Goal: Task Accomplishment & Management: Complete application form

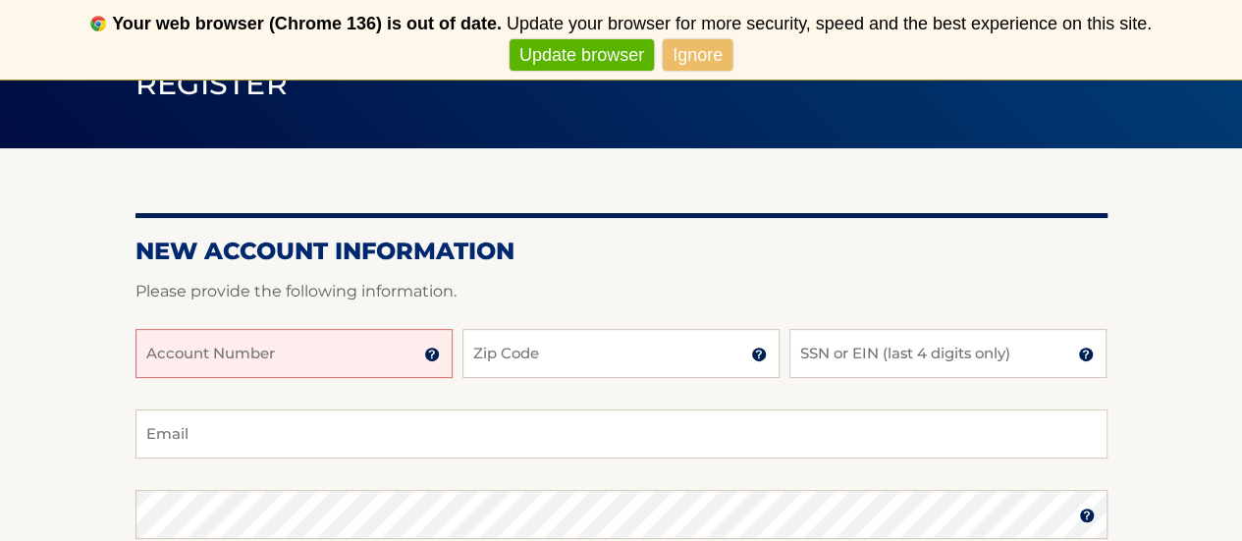
scroll to position [186, 0]
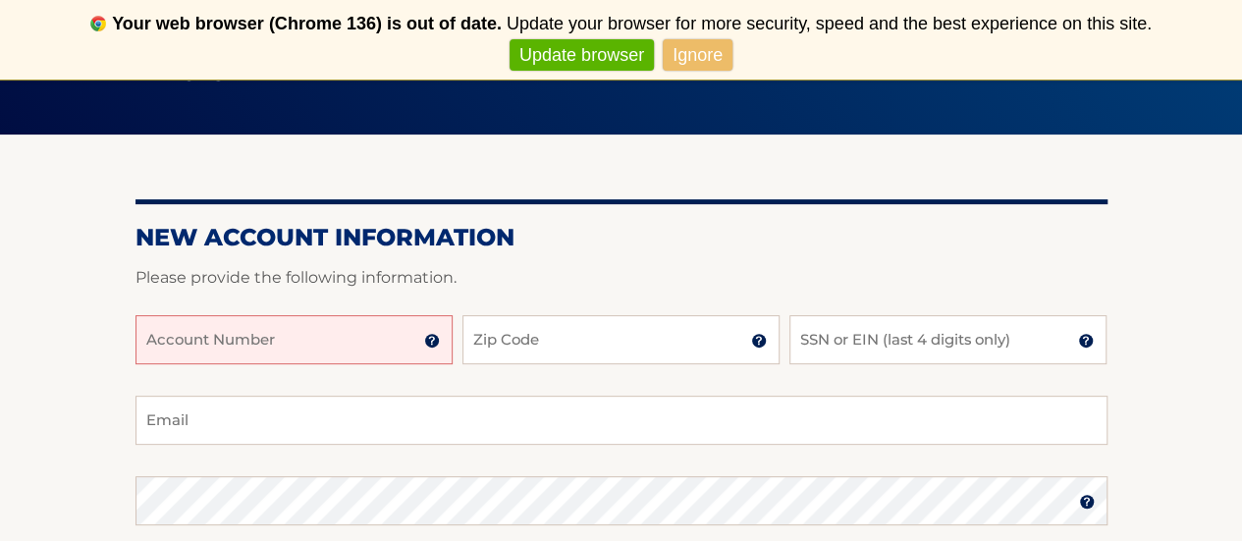
click at [192, 353] on input "Account Number" at bounding box center [294, 339] width 317 height 49
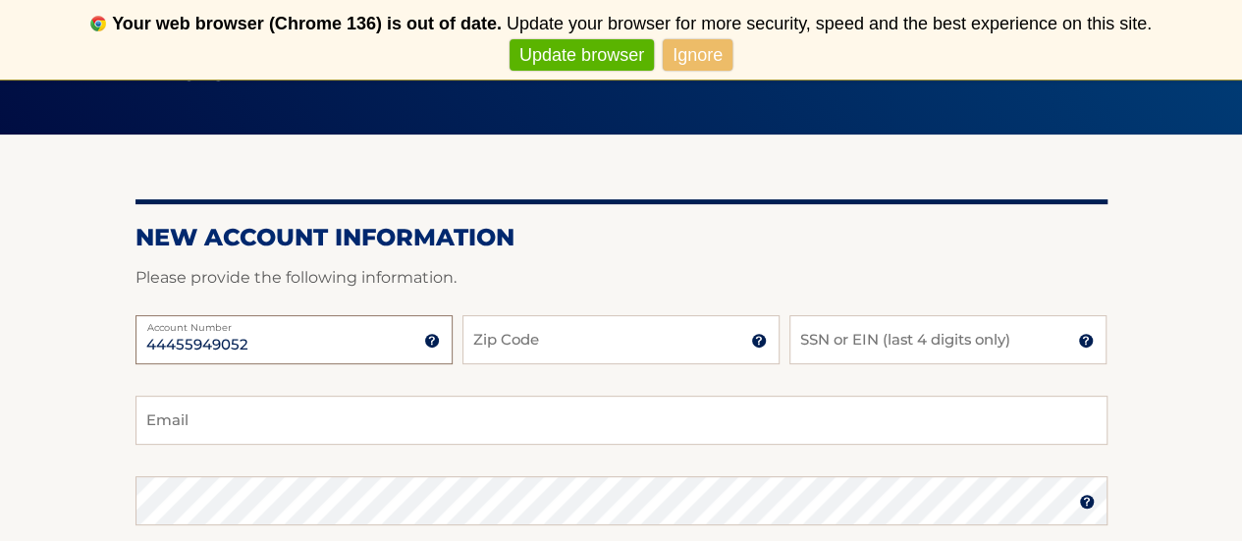
type input "44455949052"
click at [571, 342] on input "Zip Code" at bounding box center [621, 339] width 317 height 49
type input "14580"
type input "[EMAIL_ADDRESS][DOMAIN_NAME]"
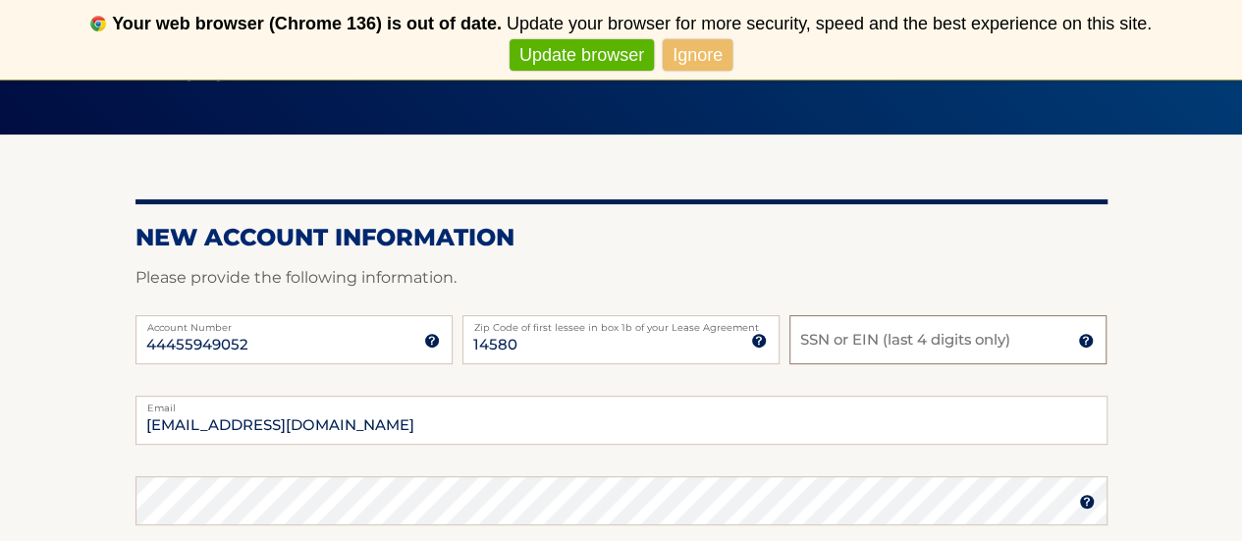
click at [911, 346] on input "SSN or EIN (last 4 digits only)" at bounding box center [948, 339] width 317 height 49
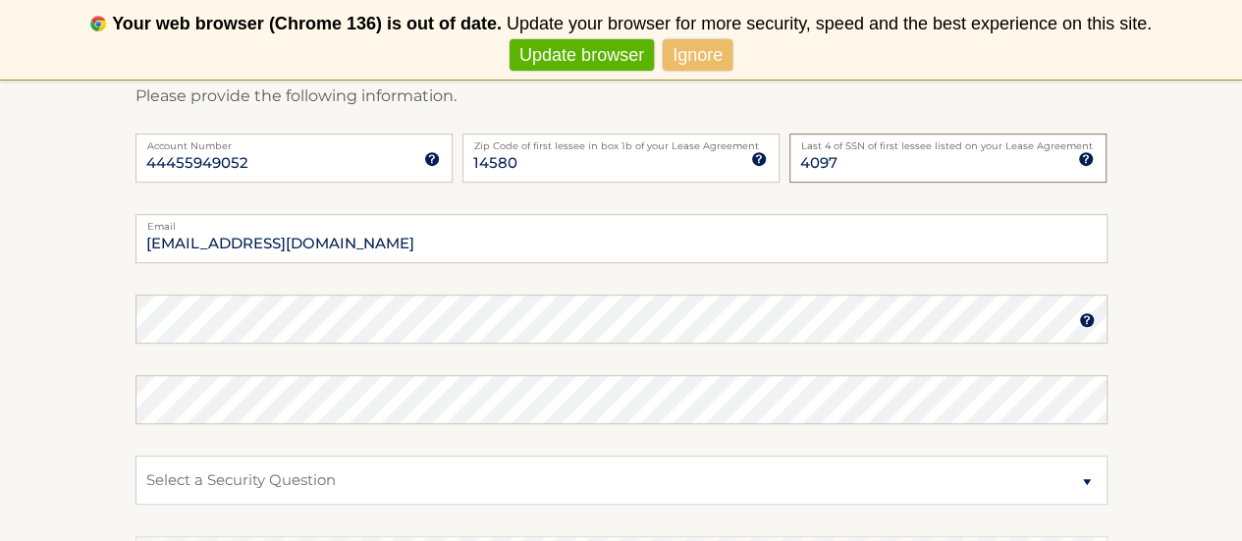
scroll to position [368, 0]
type input "4097"
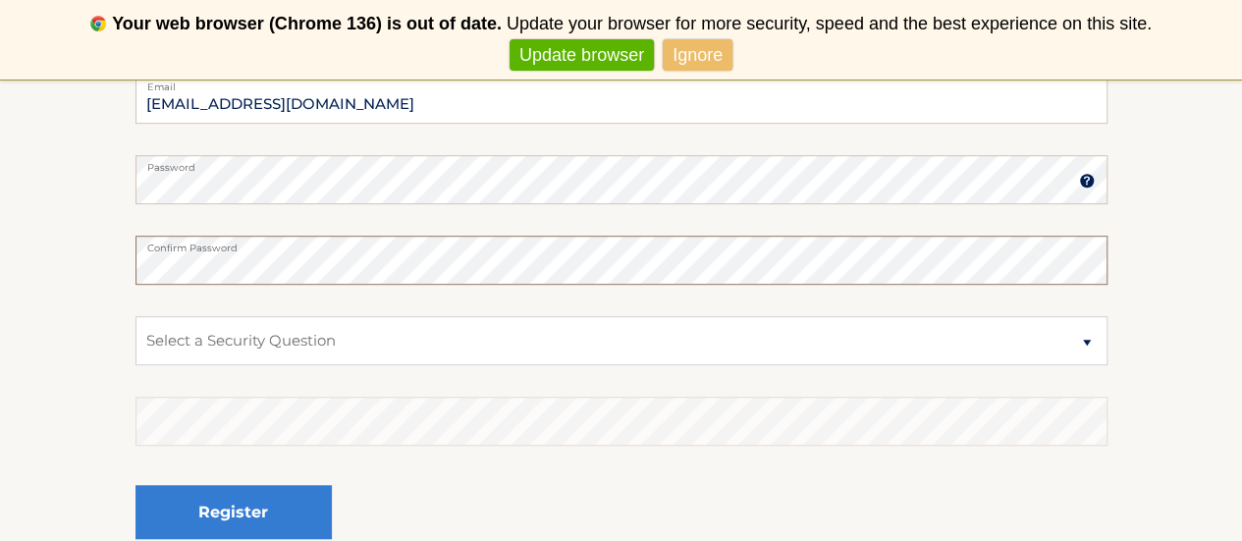
scroll to position [508, 0]
click at [224, 339] on select "Select a Security Question What was the name of your elementary school? What is…" at bounding box center [622, 339] width 972 height 49
select select "2"
click at [136, 315] on select "Select a Security Question What was the name of your elementary school? What is…" at bounding box center [622, 339] width 972 height 49
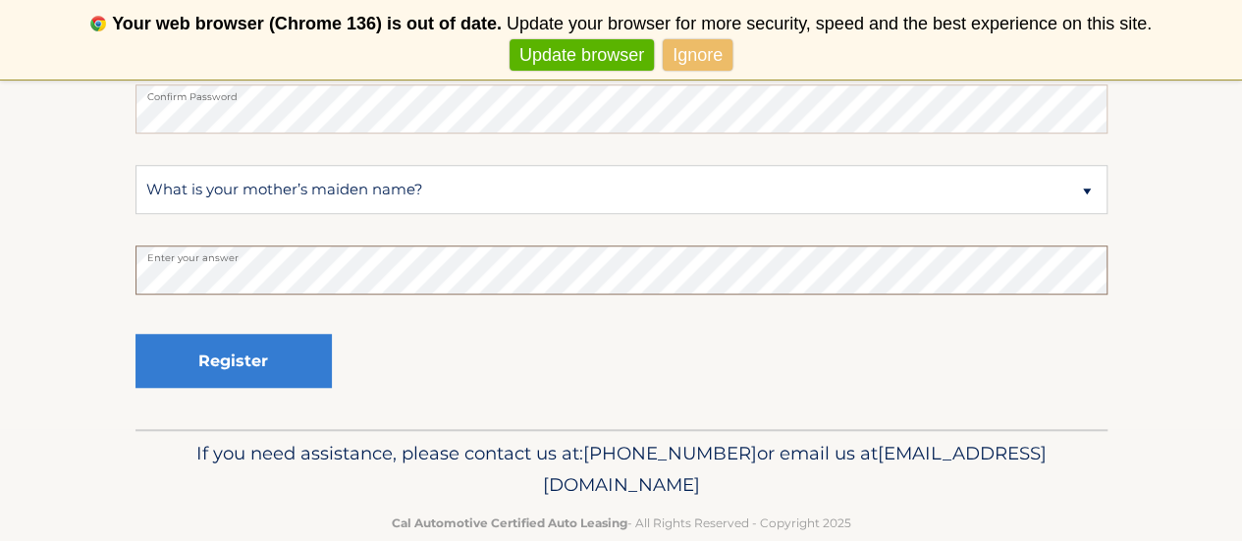
scroll to position [659, 0]
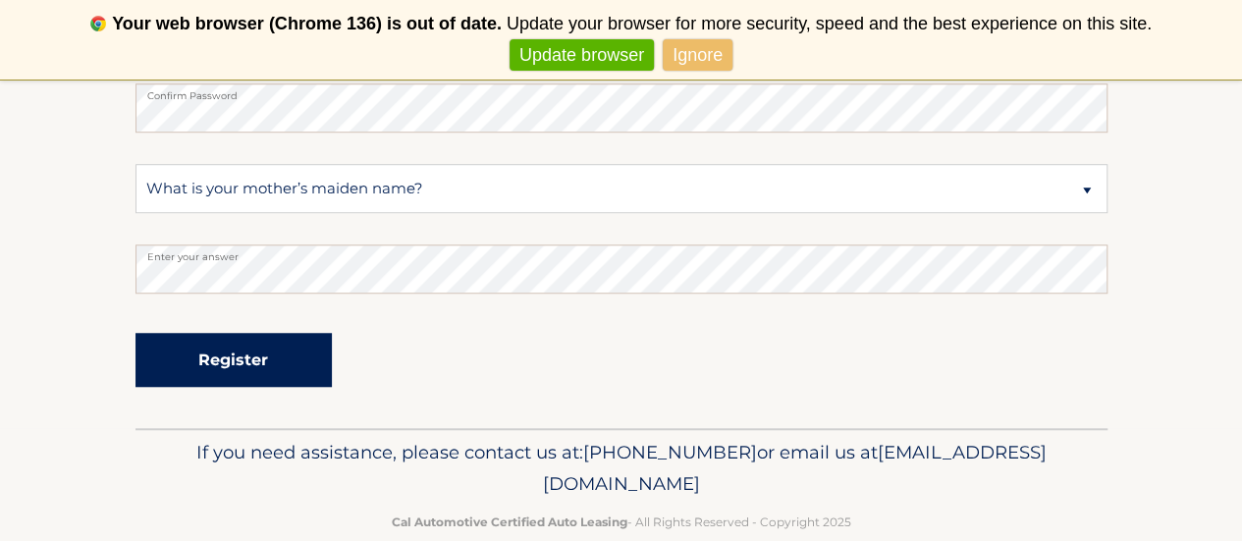
click at [230, 360] on button "Register" at bounding box center [234, 360] width 196 height 54
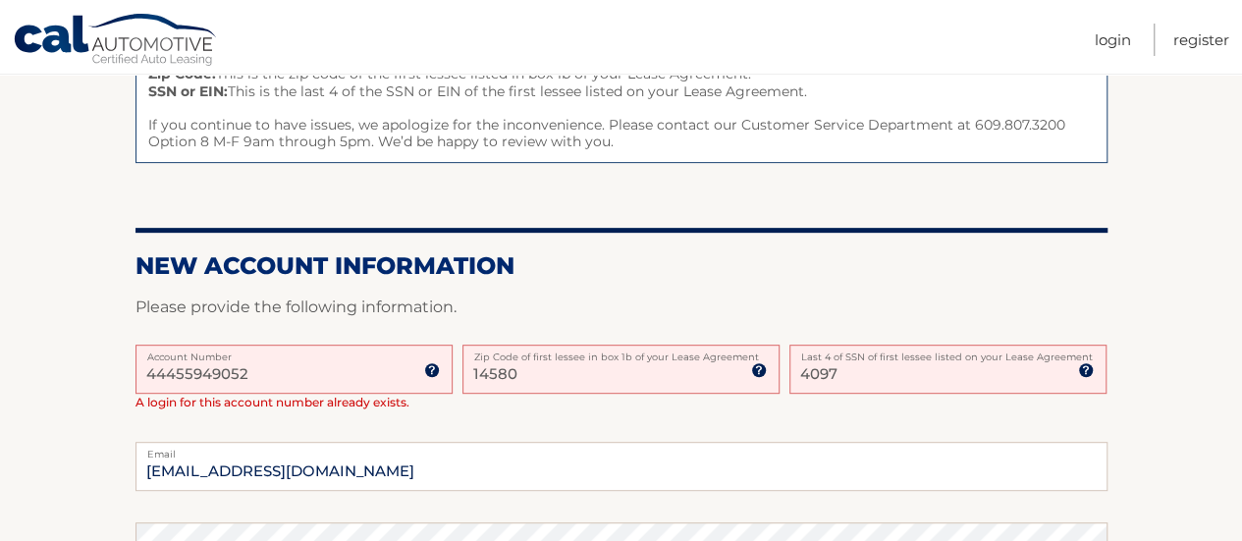
scroll to position [375, 0]
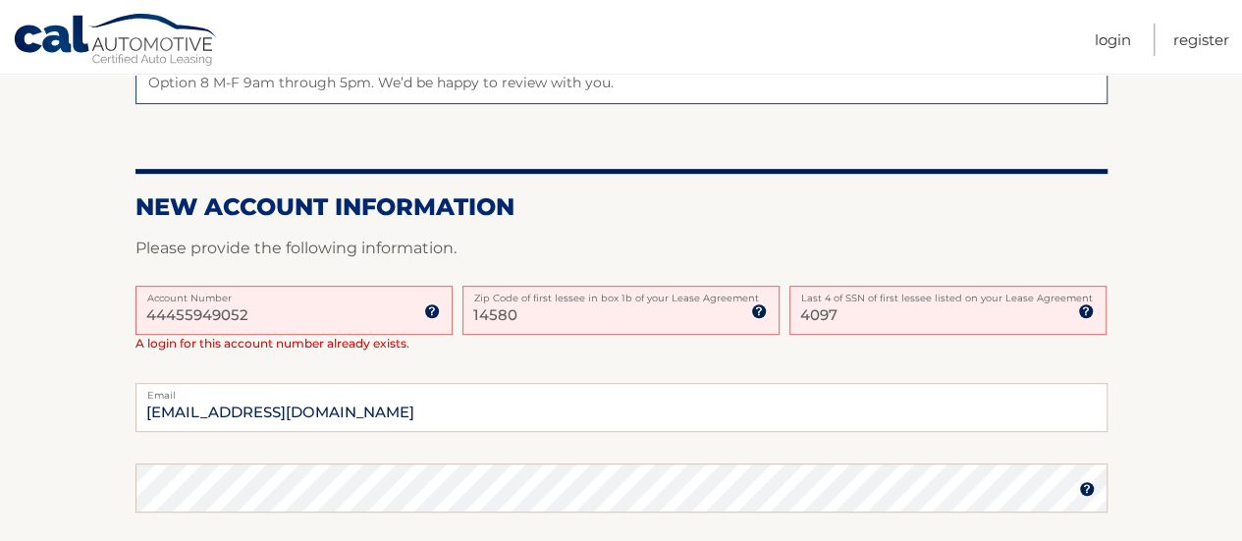
drag, startPoint x: 271, startPoint y: 314, endPoint x: 86, endPoint y: 305, distance: 184.8
click at [86, 305] on section "One or more fields have an error. Some things to keep in mind when creating you…" at bounding box center [621, 376] width 1242 height 1023
type input "44455949052"
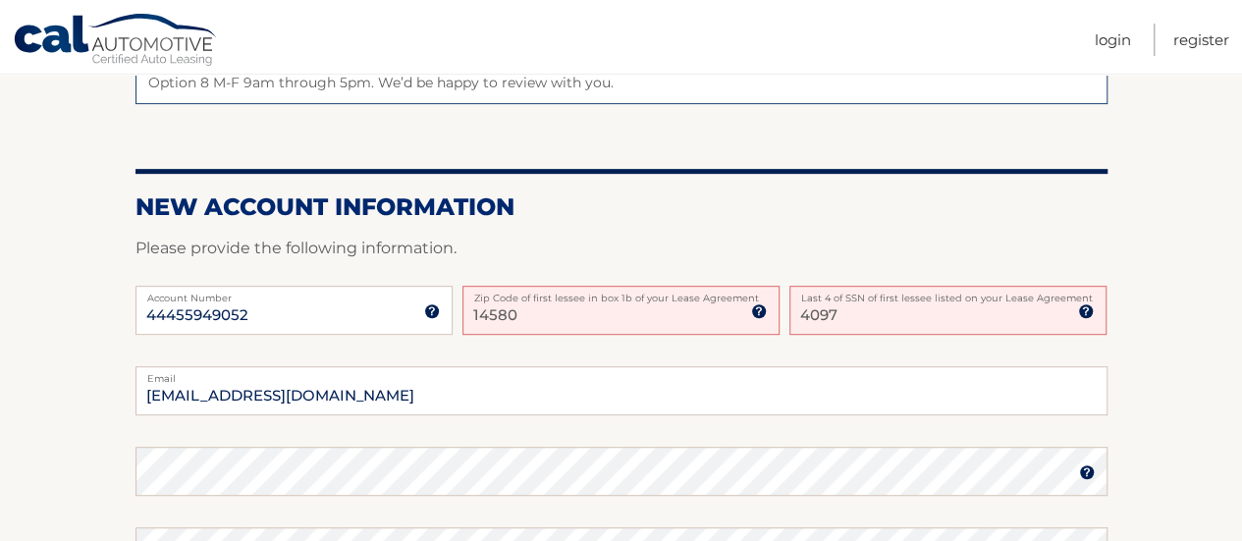
click at [566, 319] on input "14580" at bounding box center [621, 310] width 317 height 49
type input "1"
type input "14580"
click at [532, 357] on div "44455949052 Account Number 11 digit account number provided on your coupon book…" at bounding box center [622, 326] width 972 height 81
click at [545, 311] on input "14580" at bounding box center [621, 310] width 317 height 49
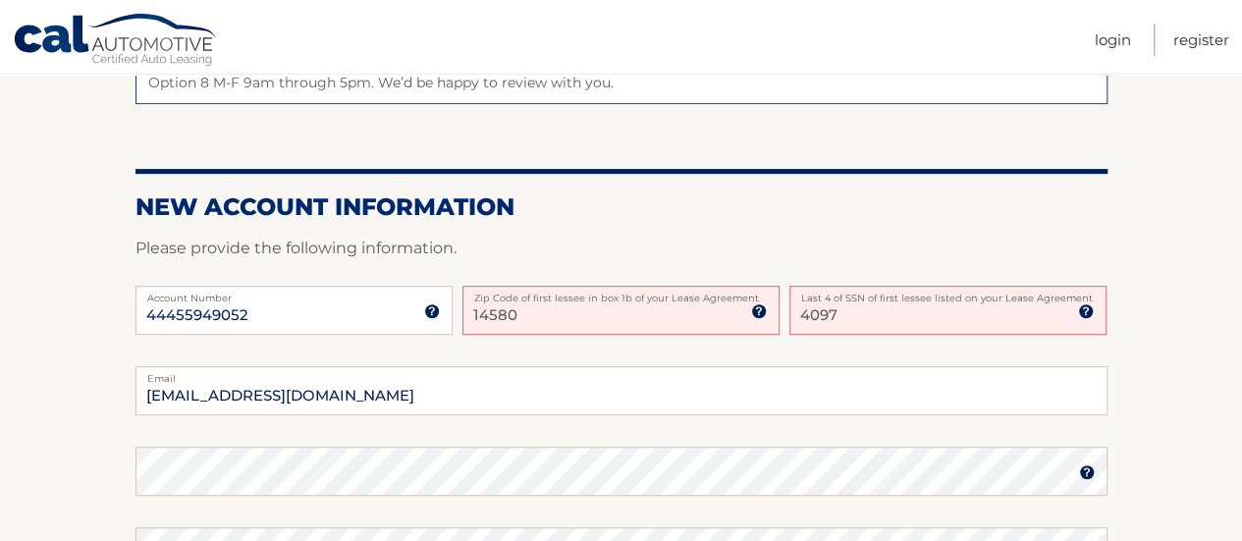
click at [792, 232] on form "New Account Information Please provide the following information. 44455949052 A…" at bounding box center [622, 531] width 972 height 679
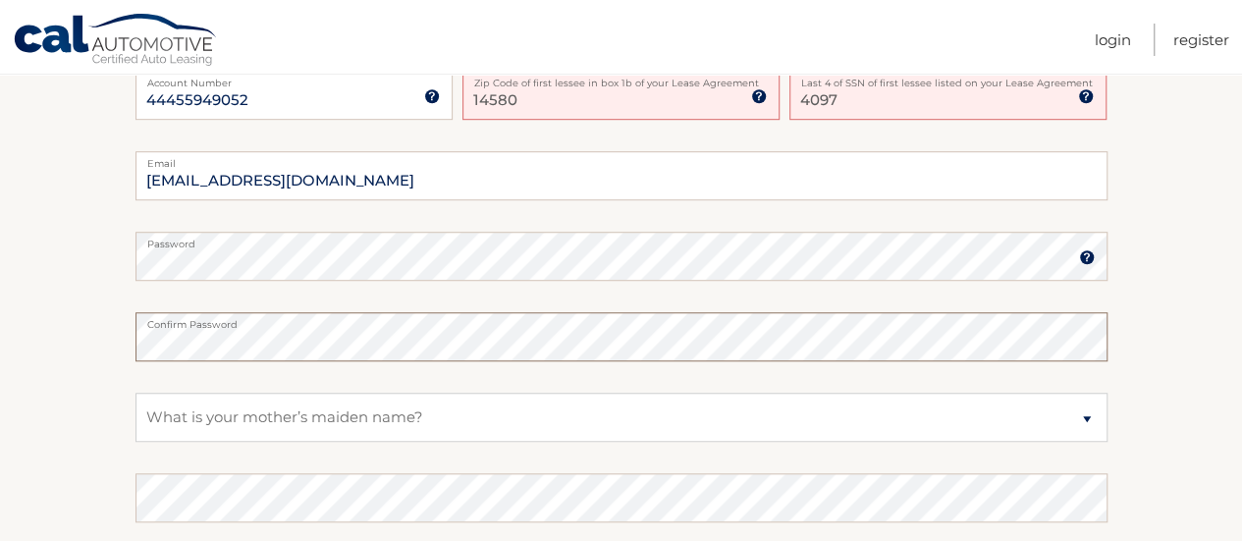
scroll to position [597, 0]
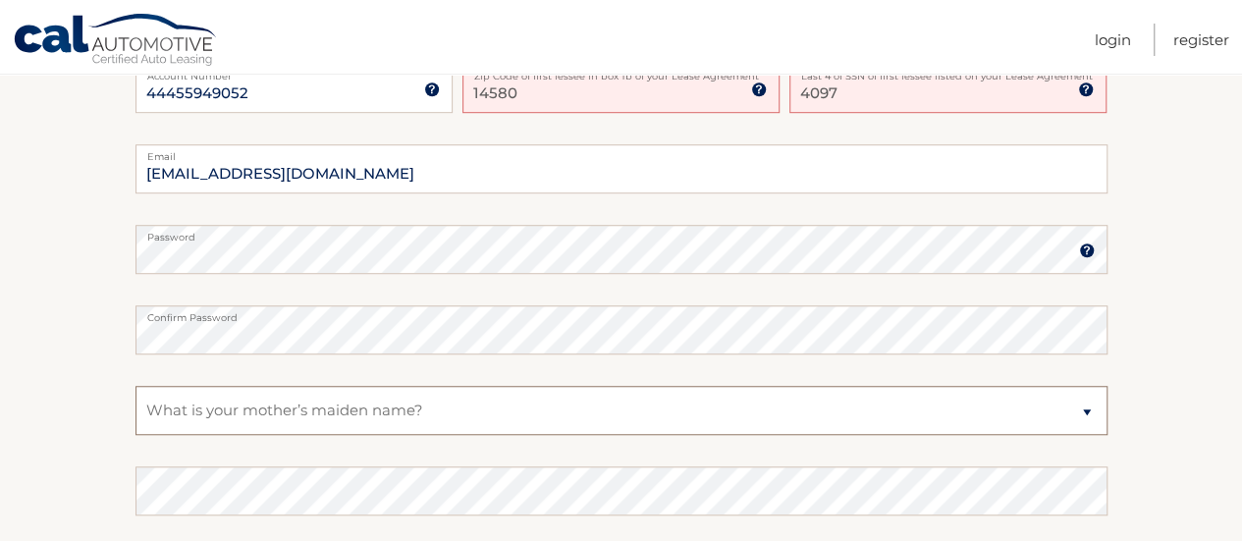
click at [367, 415] on select "Select a Security Question What was the name of your elementary school? What is…" at bounding box center [622, 410] width 972 height 49
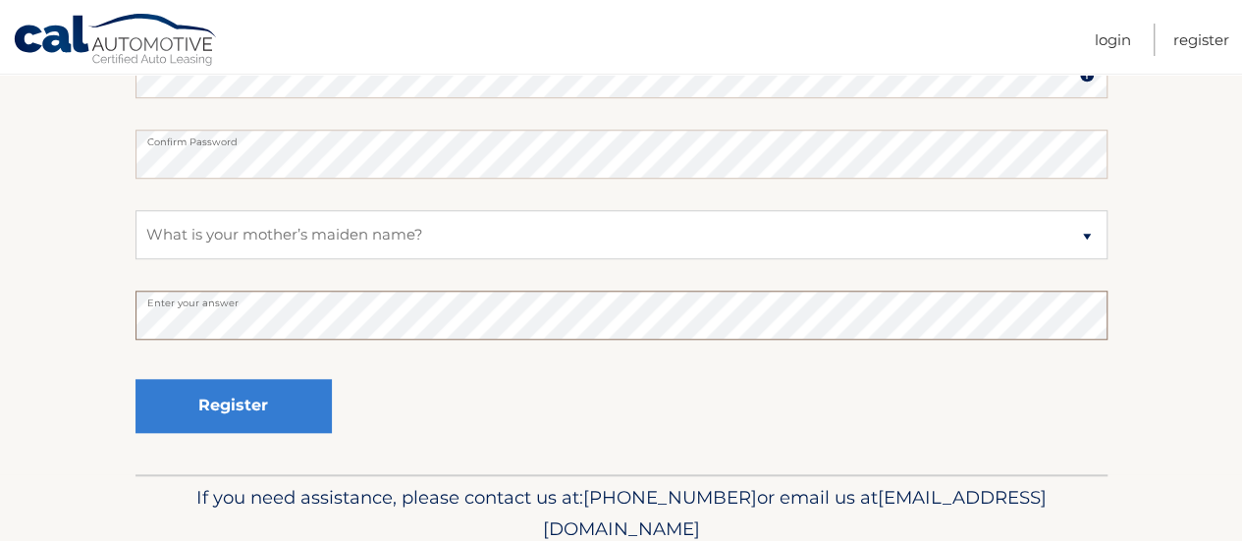
scroll to position [780, 0]
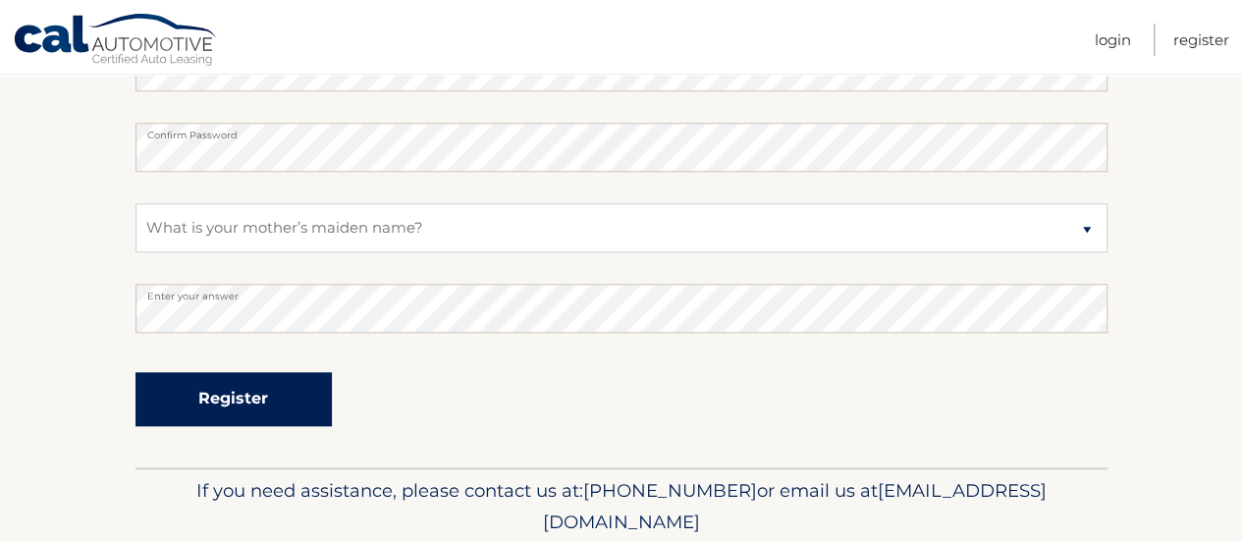
click at [240, 386] on button "Register" at bounding box center [234, 399] width 196 height 54
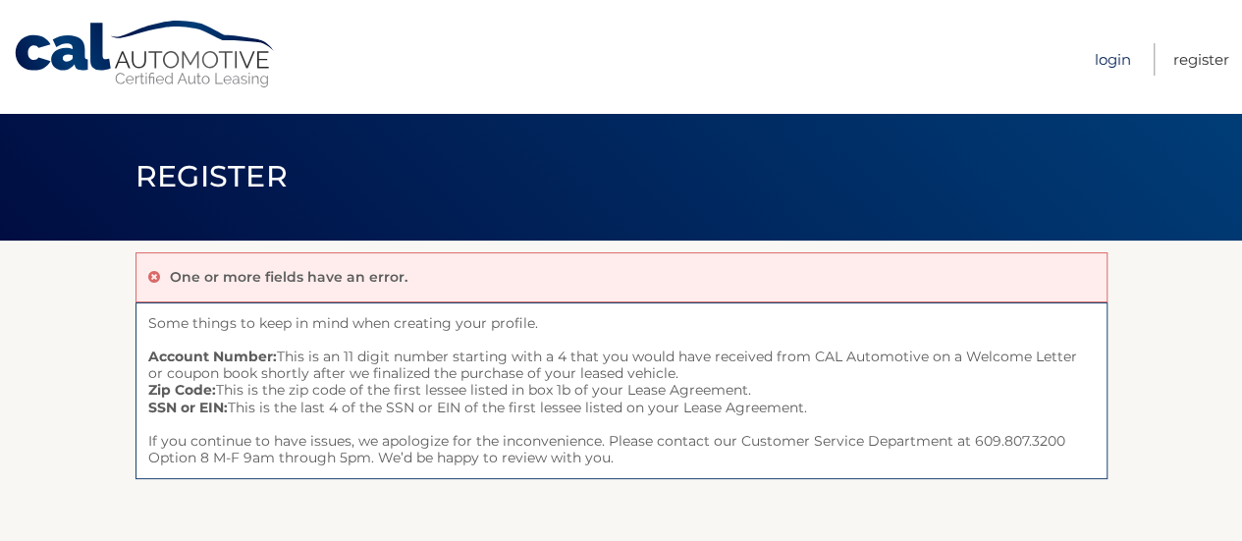
click at [1098, 58] on link "Login" at bounding box center [1113, 59] width 36 height 32
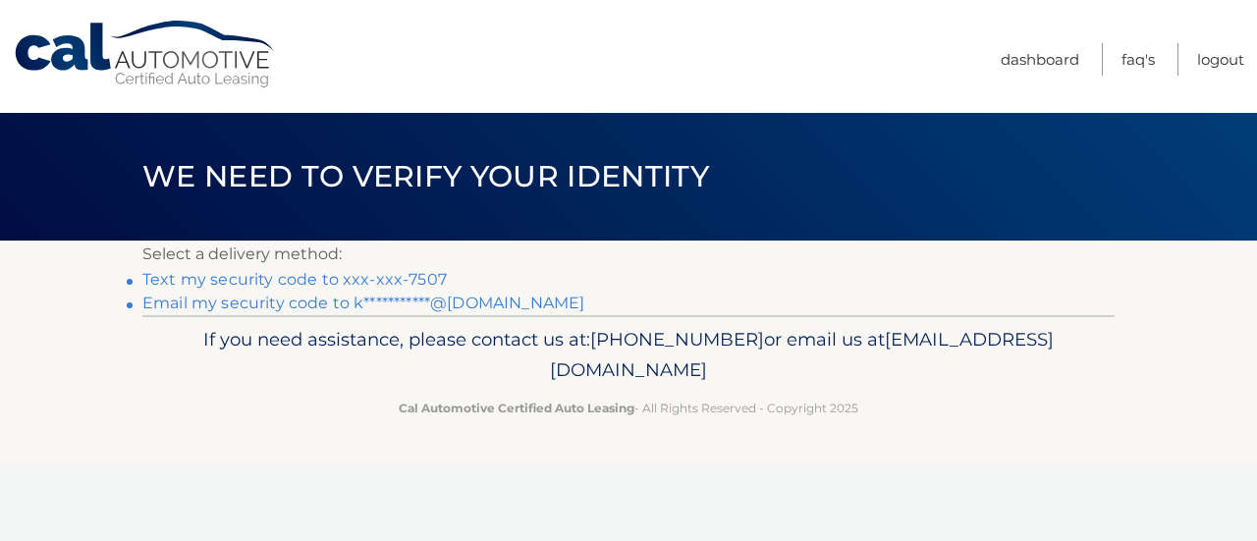
click at [201, 275] on link "Text my security code to xxx-xxx-7507" at bounding box center [294, 279] width 304 height 19
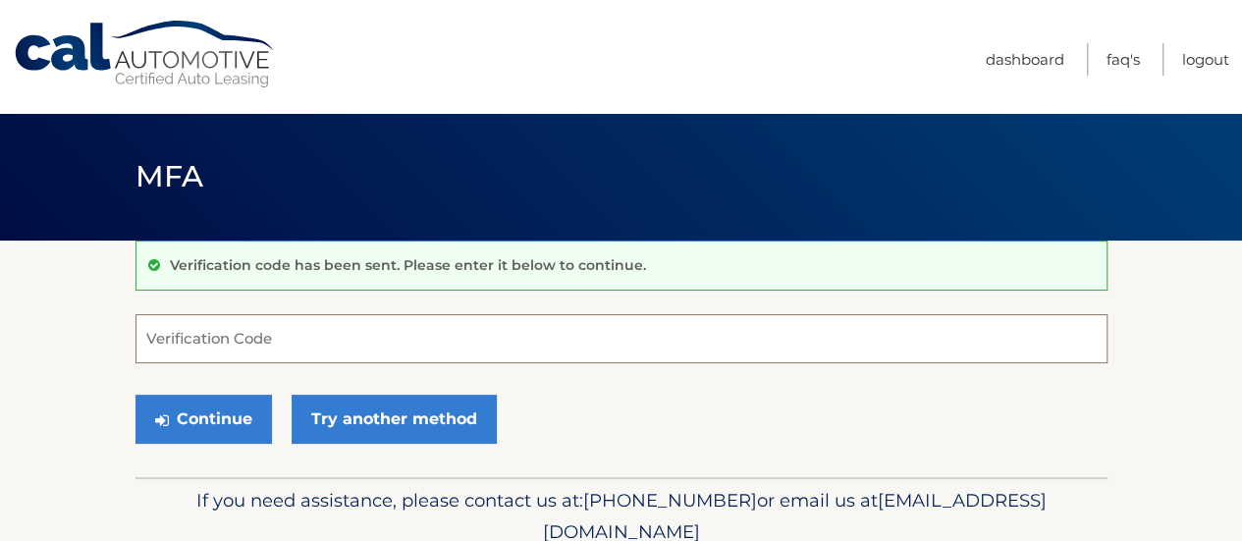
click at [273, 336] on input "Verification Code" at bounding box center [622, 338] width 972 height 49
type input "125544"
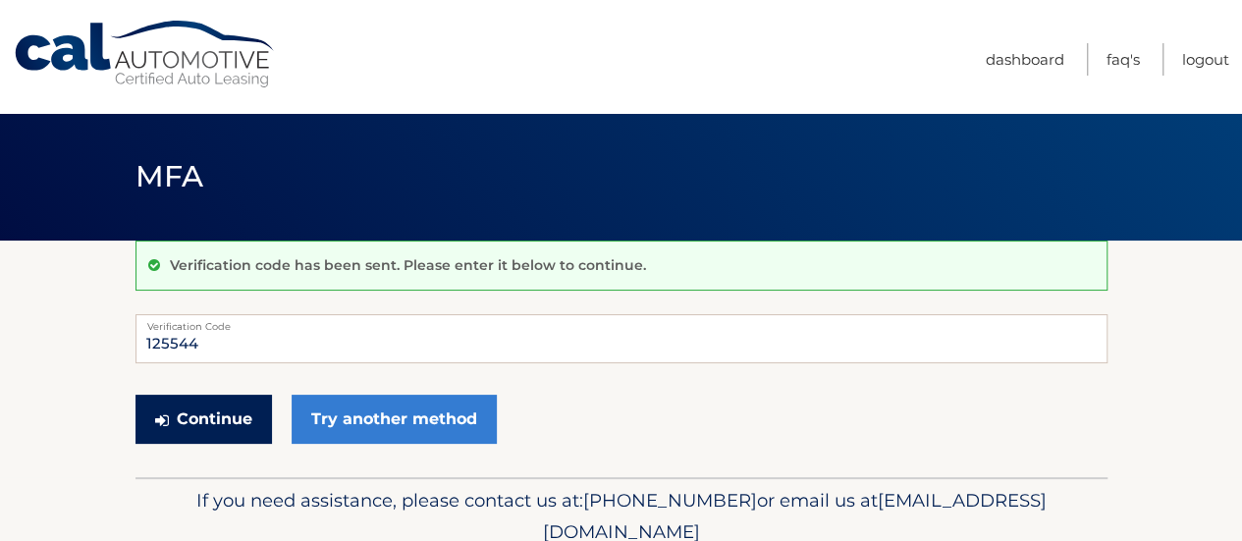
click at [185, 421] on button "Continue" at bounding box center [204, 419] width 137 height 49
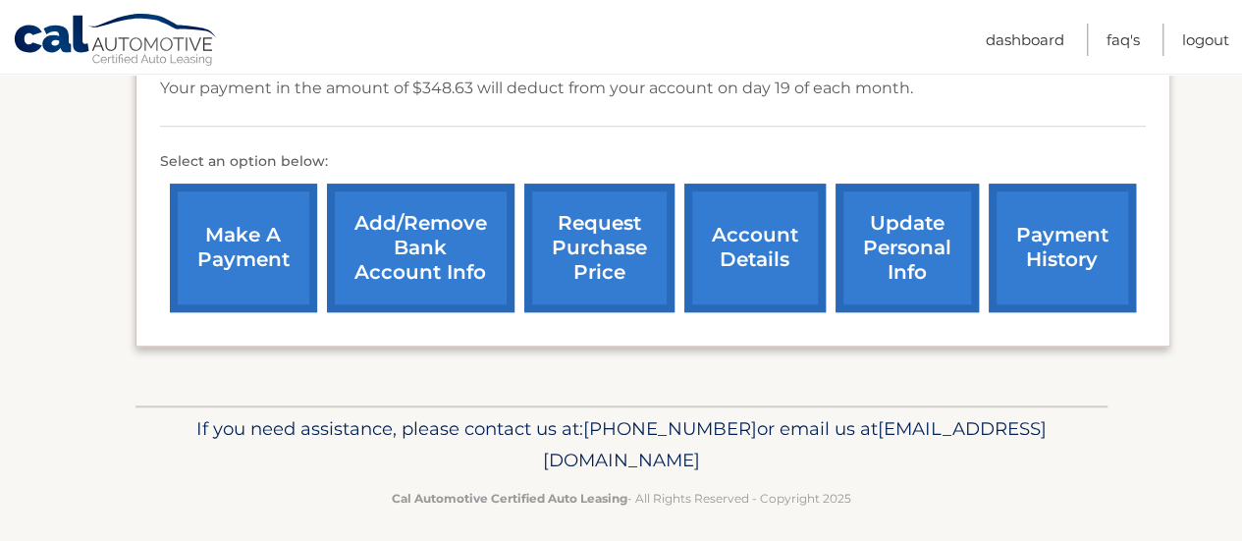
scroll to position [572, 0]
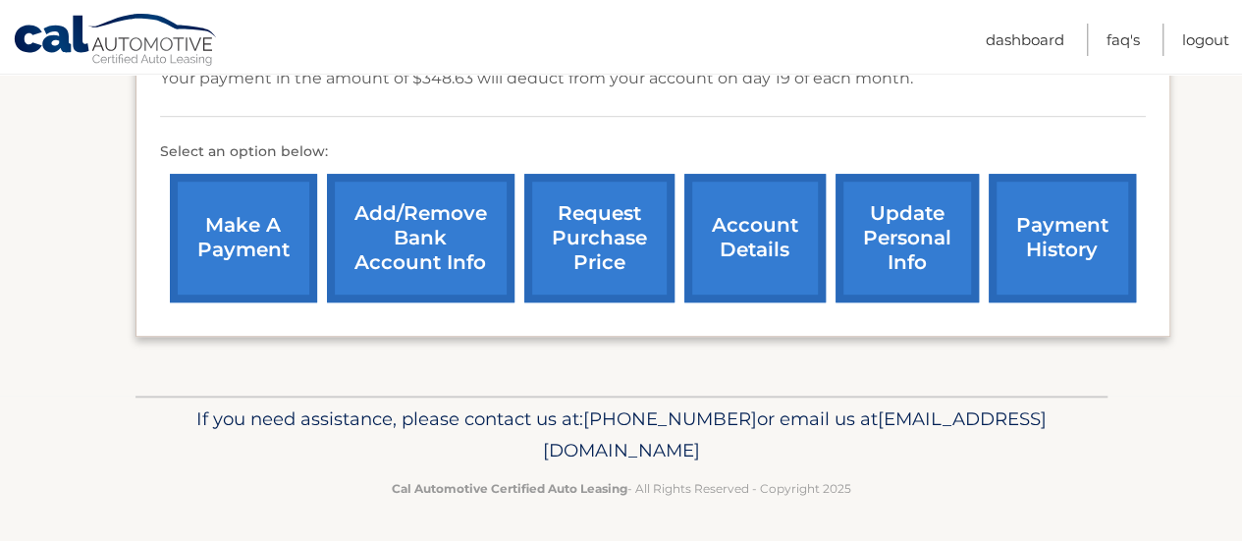
click at [1037, 253] on link "payment history" at bounding box center [1062, 238] width 147 height 129
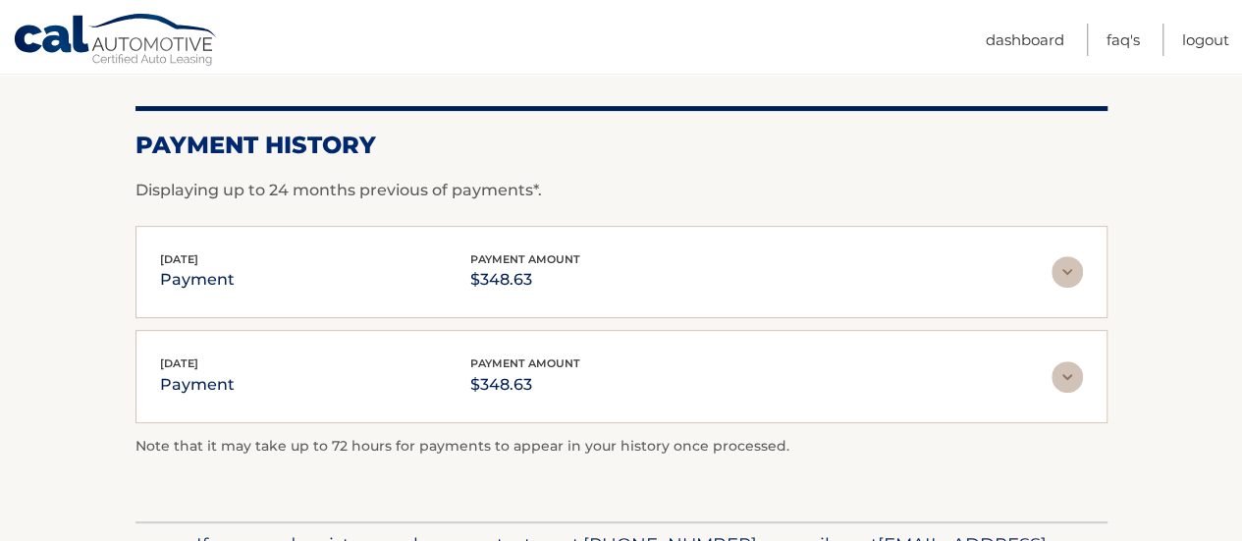
scroll to position [254, 0]
